Goal: Navigation & Orientation: Find specific page/section

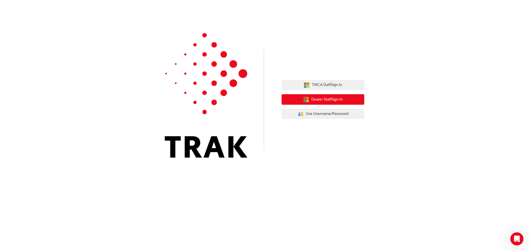
click at [349, 99] on button "Dealer Staff Sign In" at bounding box center [323, 99] width 83 height 10
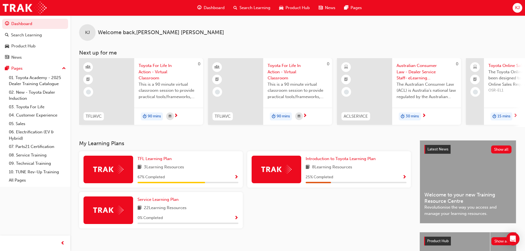
click at [201, 5] on span "guage-icon" at bounding box center [199, 7] width 4 height 7
click at [207, 4] on div "Dashboard" at bounding box center [211, 7] width 36 height 11
click at [208, 6] on span "Dashboard" at bounding box center [214, 8] width 21 height 6
